Goal: Check status: Check status

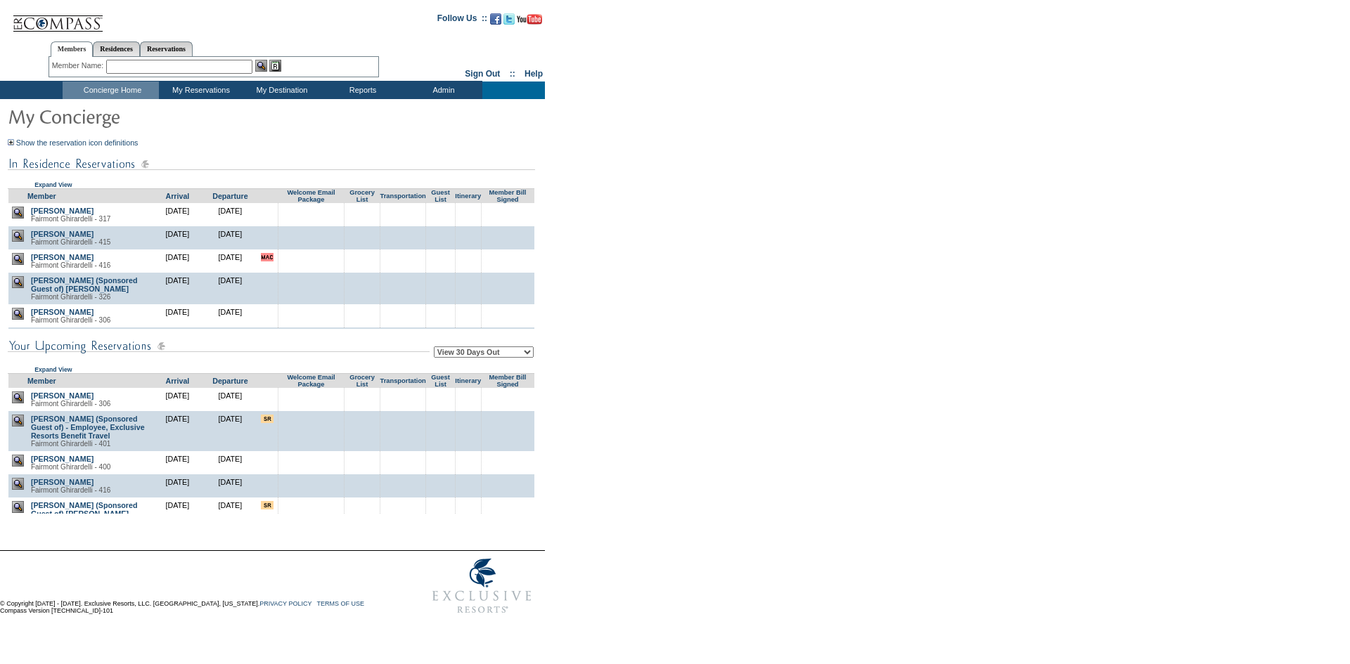
click at [472, 357] on select "View 30 Days Out View 60 Days Out View 90 Days Out" at bounding box center [484, 352] width 100 height 11
select select "90"
click at [436, 349] on select "View 30 Days Out View 60 Days Out View 90 Days Out" at bounding box center [484, 352] width 100 height 11
click at [600, 385] on form "Follow Us ::" at bounding box center [672, 313] width 1345 height 618
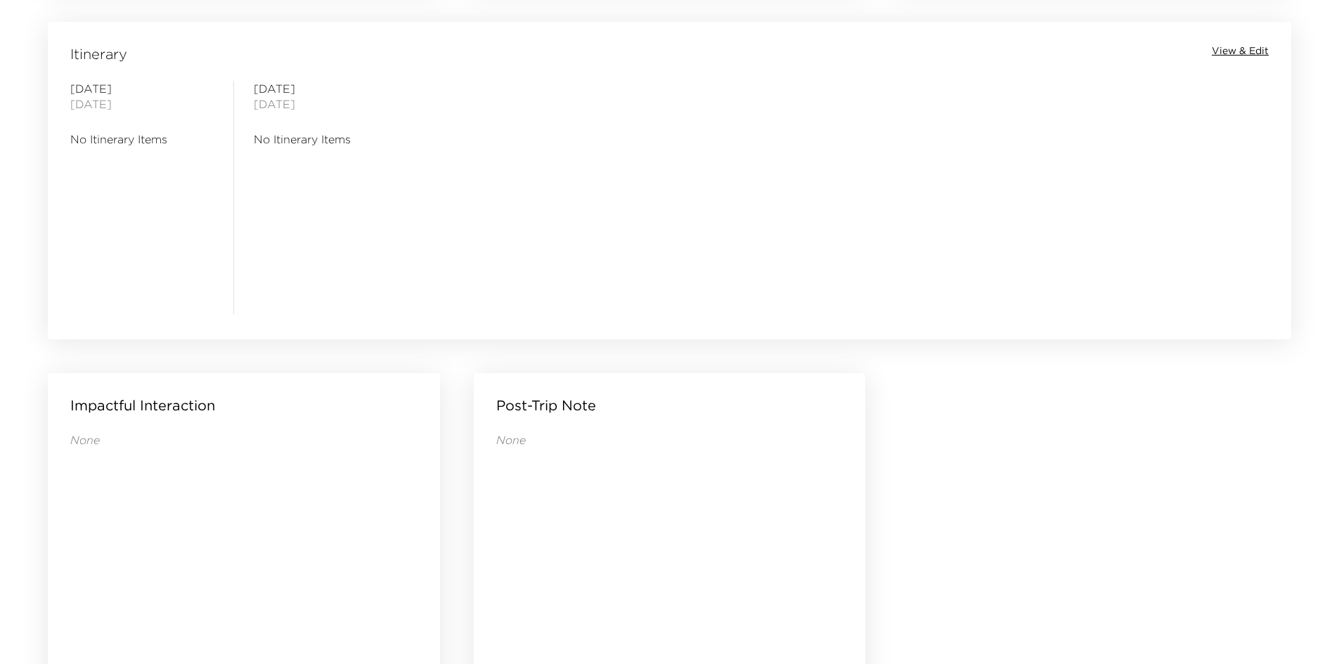
scroll to position [1354, 0]
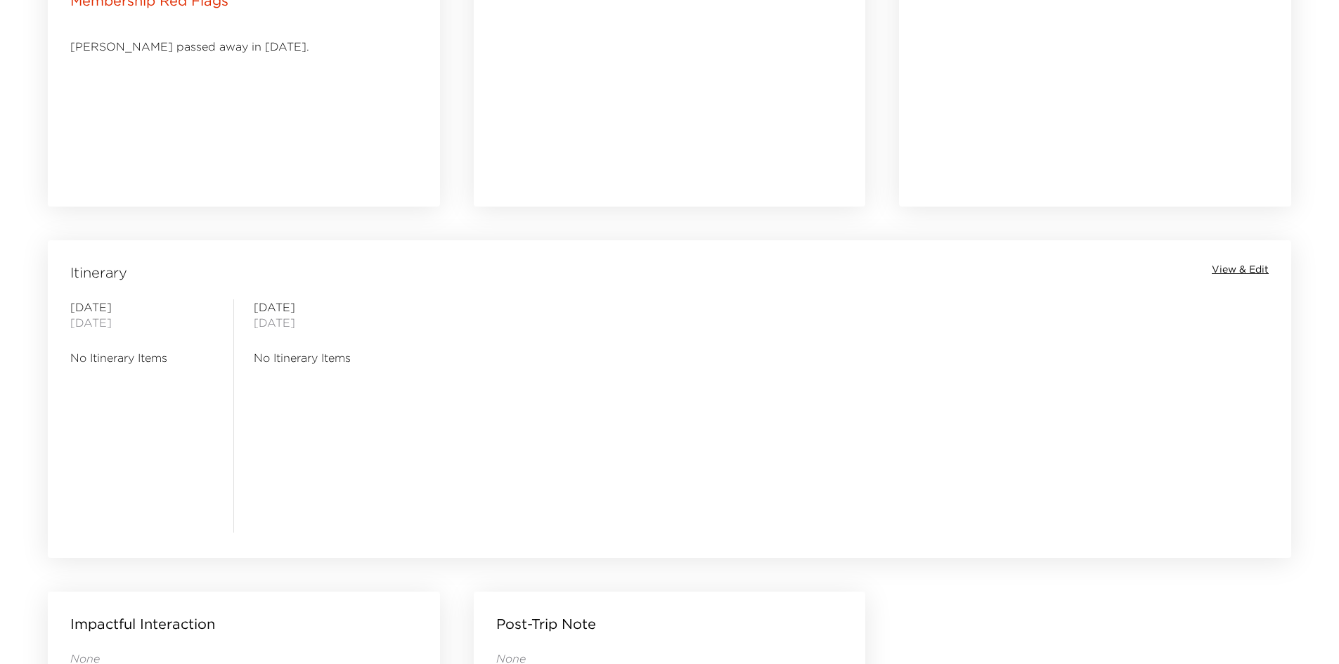
drag, startPoint x: 705, startPoint y: 397, endPoint x: 599, endPoint y: 394, distance: 106.2
click at [604, 397] on div "[DATE] No Itinerary Items [DATE] No Itinerary Items" at bounding box center [670, 415] width 1238 height 233
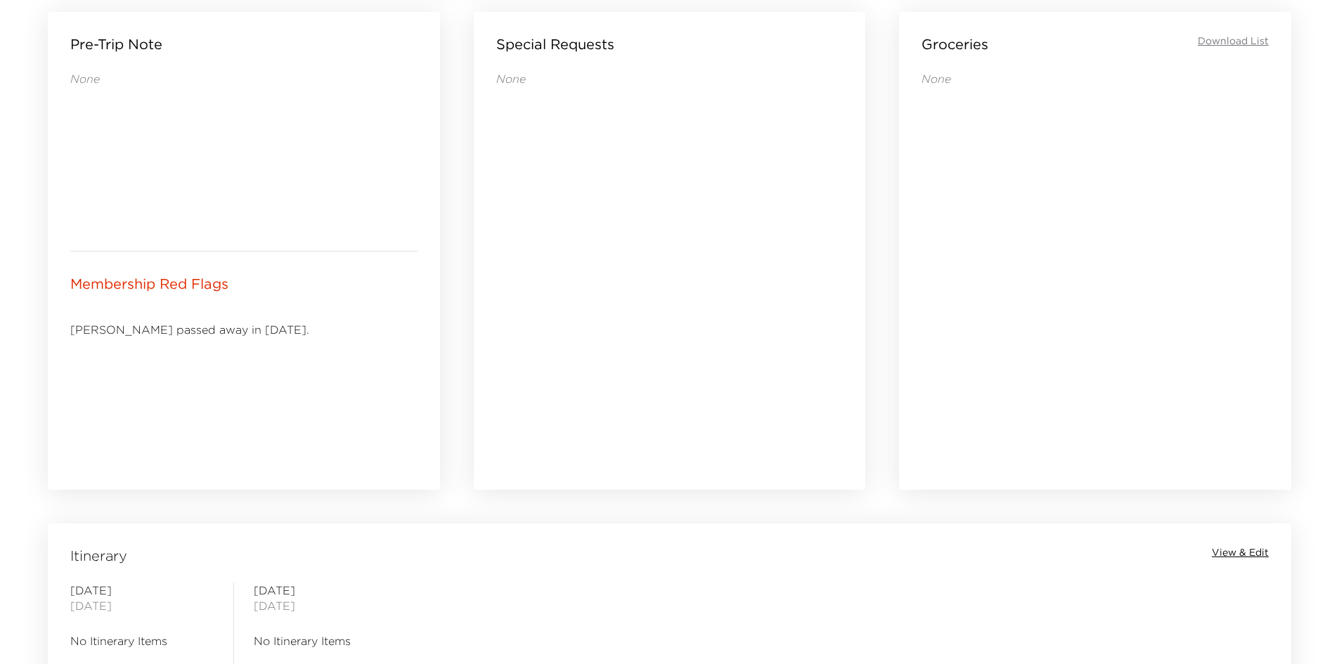
scroll to position [581, 0]
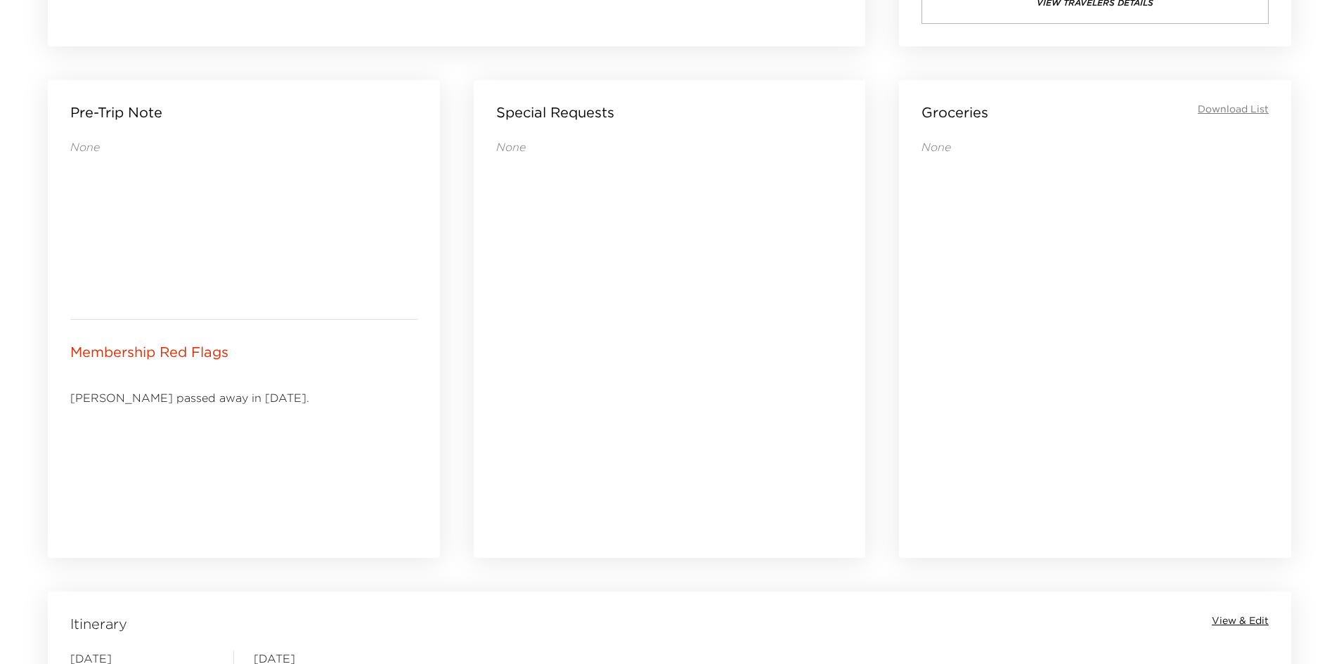
drag, startPoint x: 597, startPoint y: 379, endPoint x: 543, endPoint y: 368, distance: 55.3
click at [543, 368] on div "None" at bounding box center [669, 329] width 347 height 380
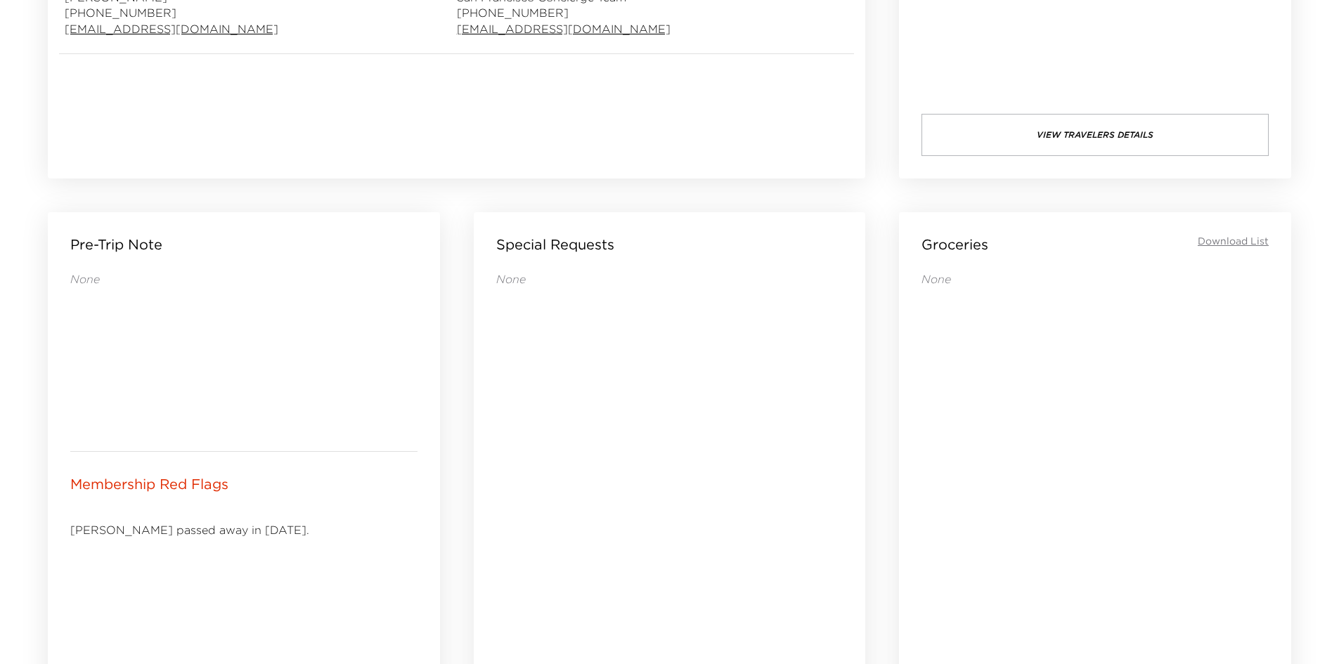
scroll to position [159, 0]
